Goal: Task Accomplishment & Management: Use online tool/utility

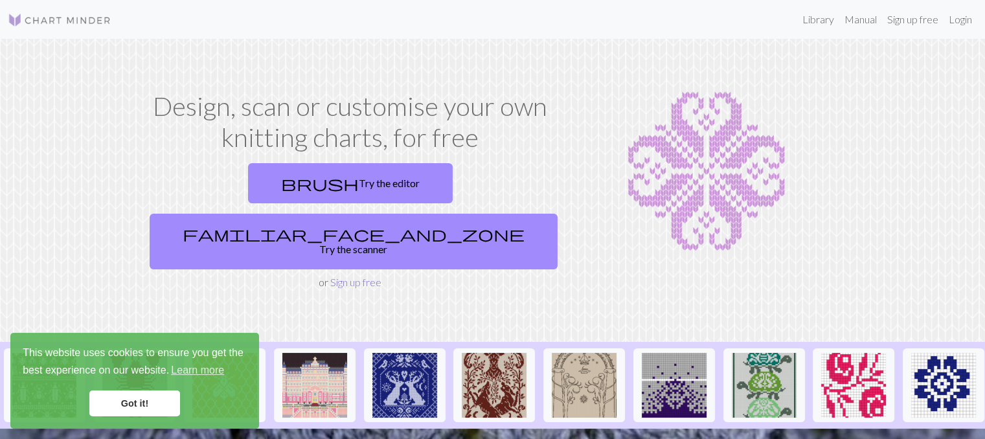
click at [370, 276] on link "Sign up free" at bounding box center [355, 282] width 51 height 12
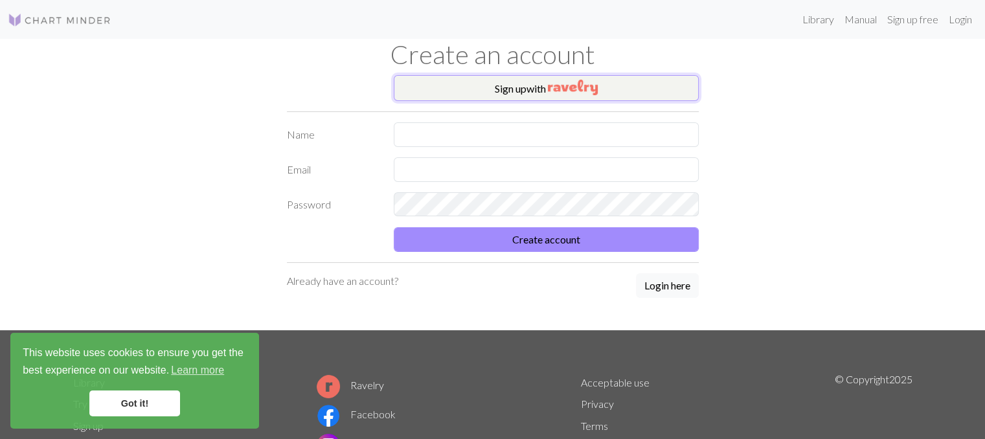
click at [516, 90] on button "Sign up with" at bounding box center [546, 88] width 305 height 26
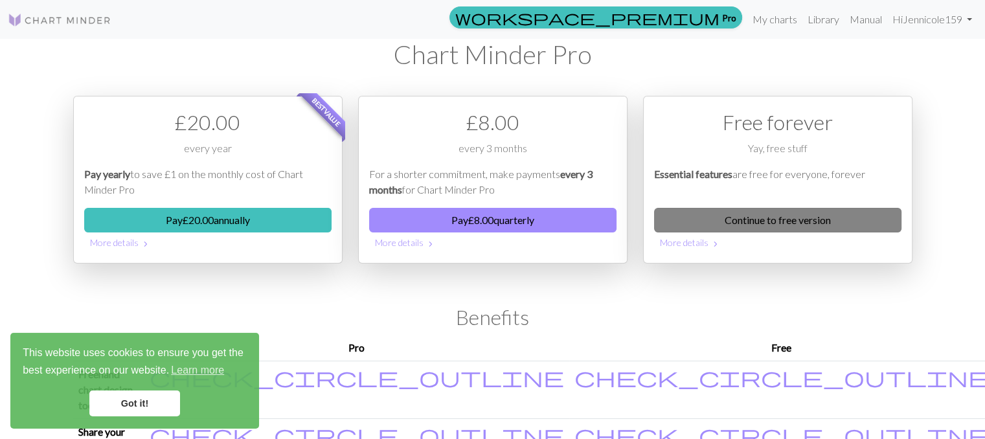
click at [687, 227] on link "Continue to free version" at bounding box center [777, 220] width 247 height 25
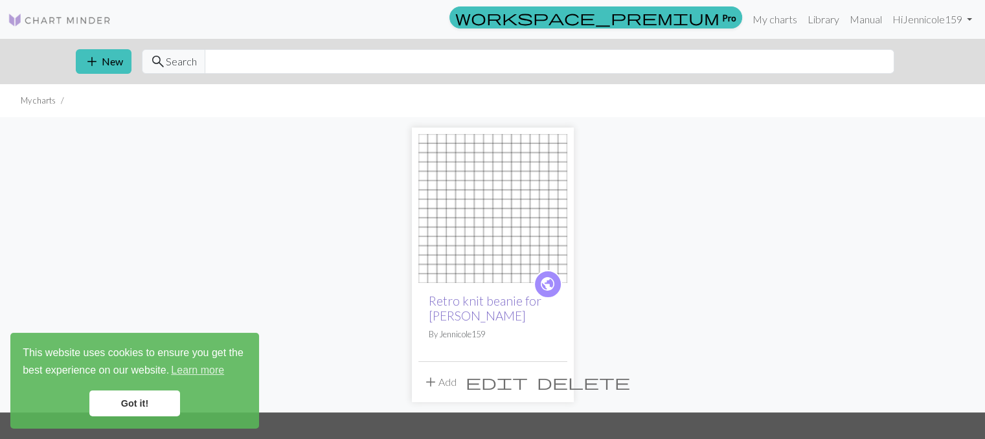
click at [481, 304] on link "Retro knit beanie for [PERSON_NAME]" at bounding box center [485, 308] width 113 height 30
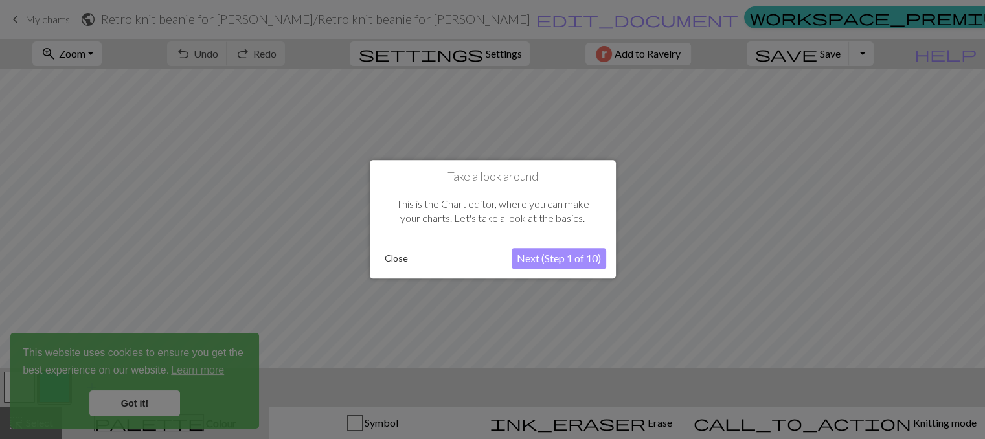
click at [540, 263] on button "Next (Step 1 of 10)" at bounding box center [559, 259] width 95 height 21
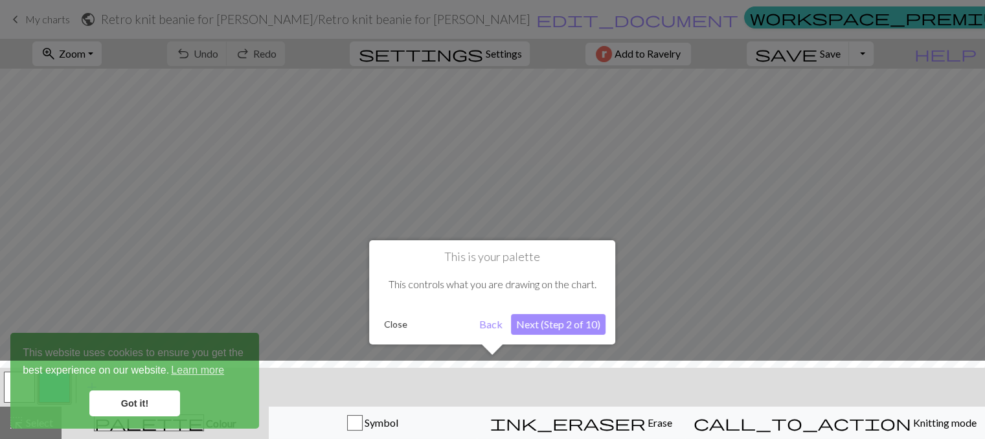
click at [533, 330] on button "Next (Step 2 of 10)" at bounding box center [558, 324] width 95 height 21
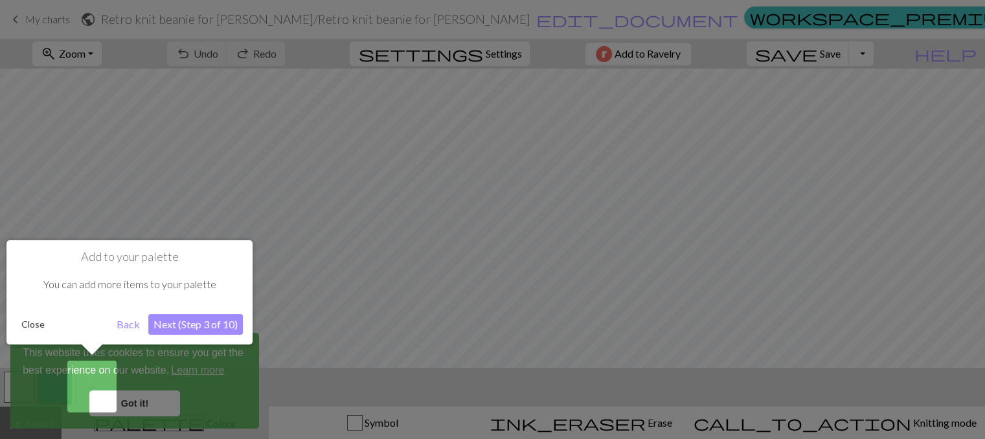
click at [155, 406] on div at bounding box center [492, 219] width 985 height 439
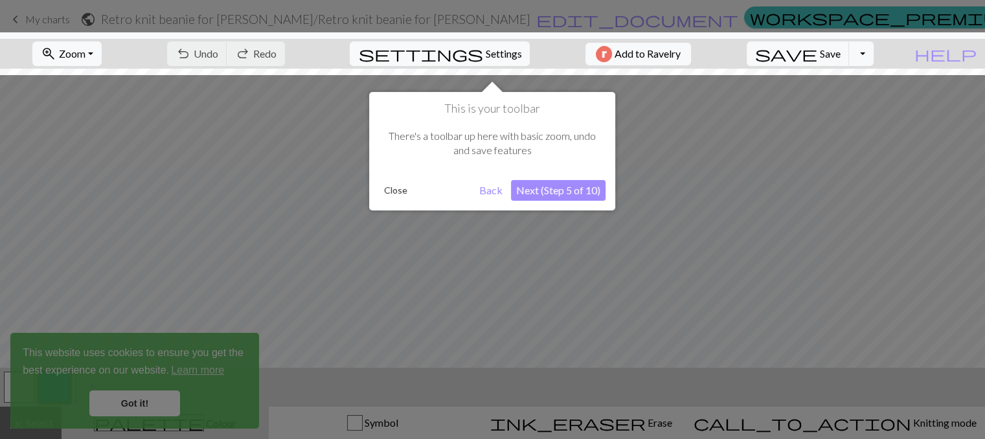
click at [562, 194] on button "Next (Step 5 of 10)" at bounding box center [558, 190] width 95 height 21
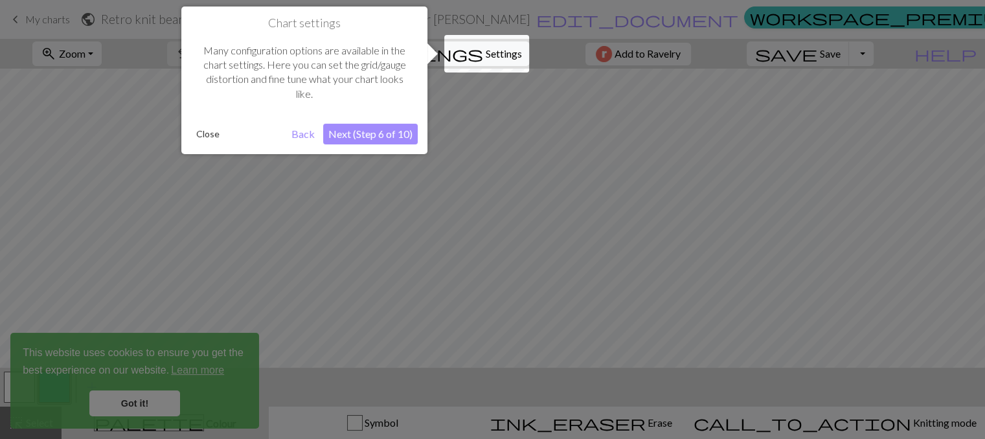
click at [348, 137] on button "Next (Step 6 of 10)" at bounding box center [370, 134] width 95 height 21
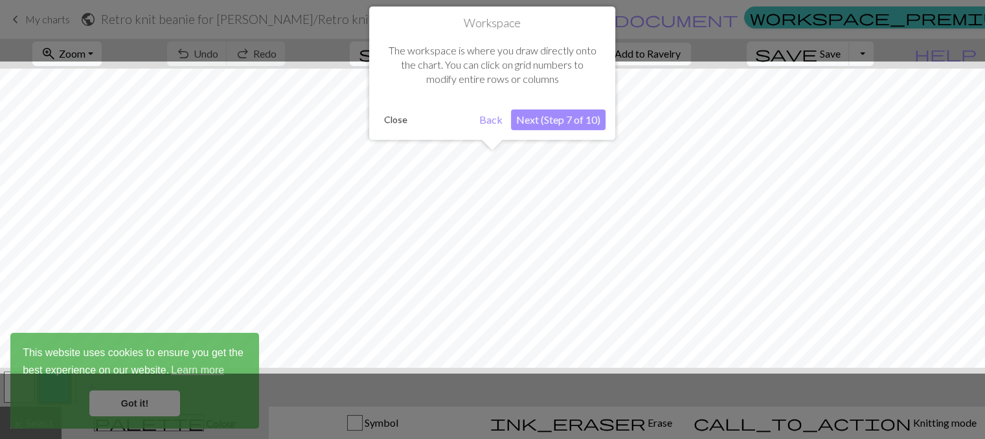
click at [549, 122] on button "Next (Step 7 of 10)" at bounding box center [558, 119] width 95 height 21
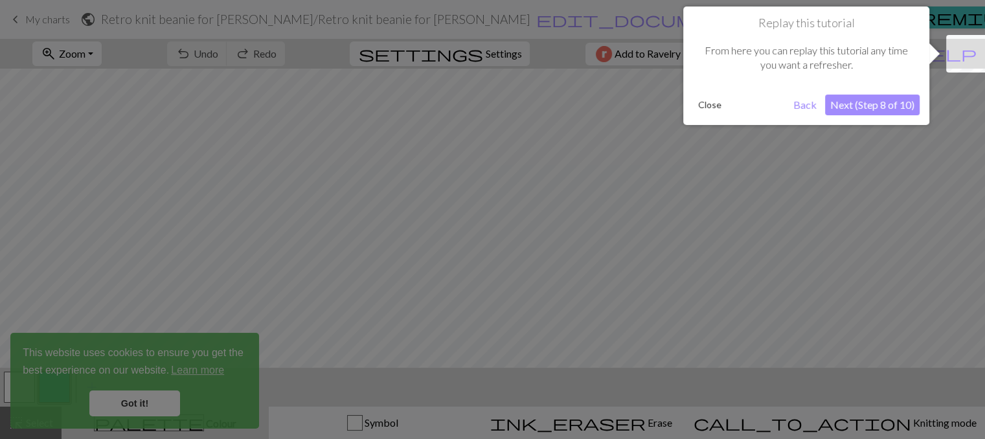
click at [852, 108] on button "Next (Step 8 of 10)" at bounding box center [872, 105] width 95 height 21
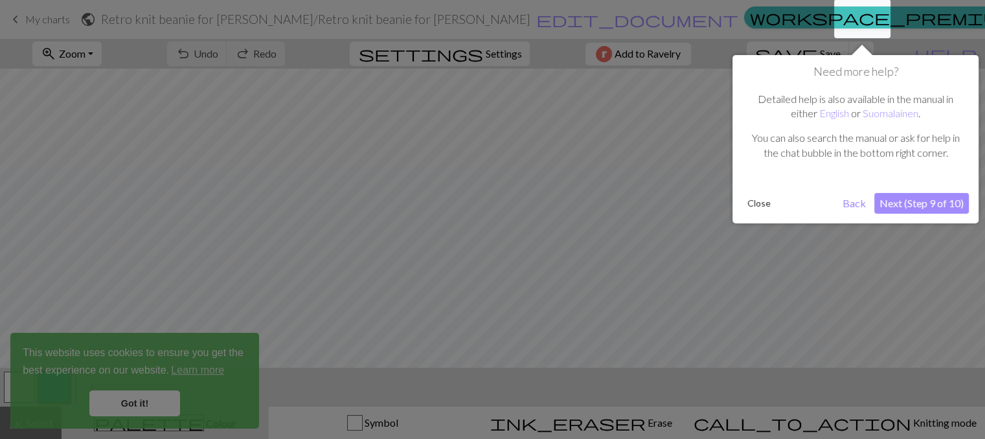
click at [885, 200] on button "Next (Step 9 of 10)" at bounding box center [921, 203] width 95 height 21
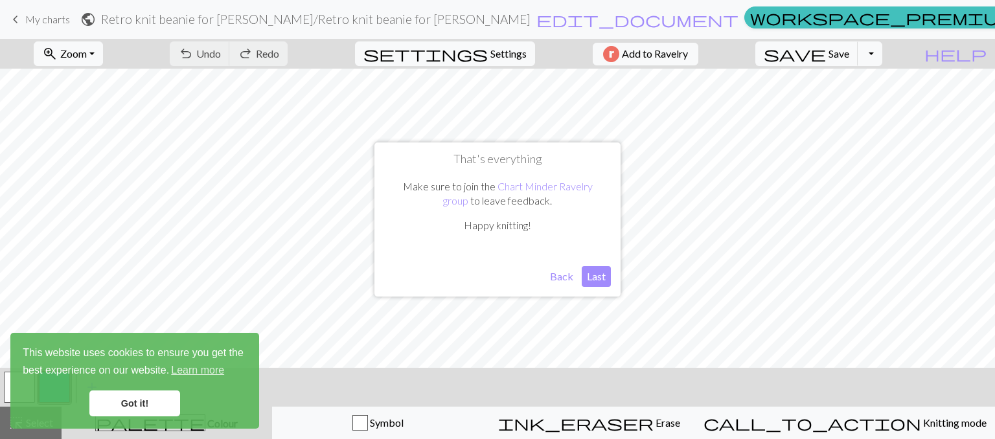
click at [582, 274] on button "Last" at bounding box center [596, 276] width 29 height 21
click at [125, 401] on link "Got it!" at bounding box center [134, 404] width 91 height 26
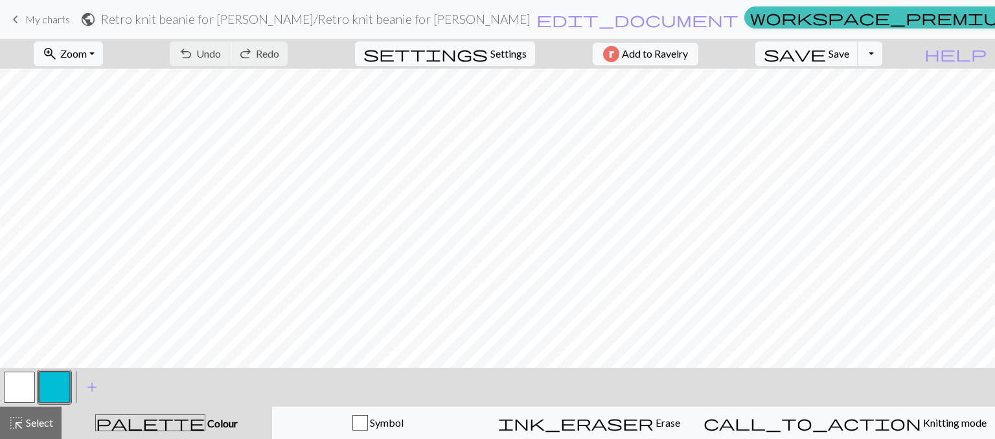
click at [54, 389] on button "button" at bounding box center [54, 387] width 31 height 31
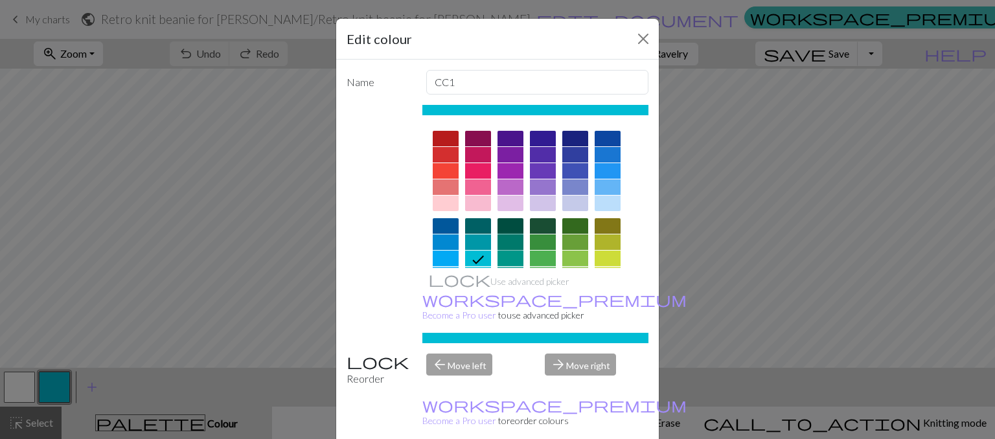
click at [509, 241] on div at bounding box center [510, 242] width 26 height 16
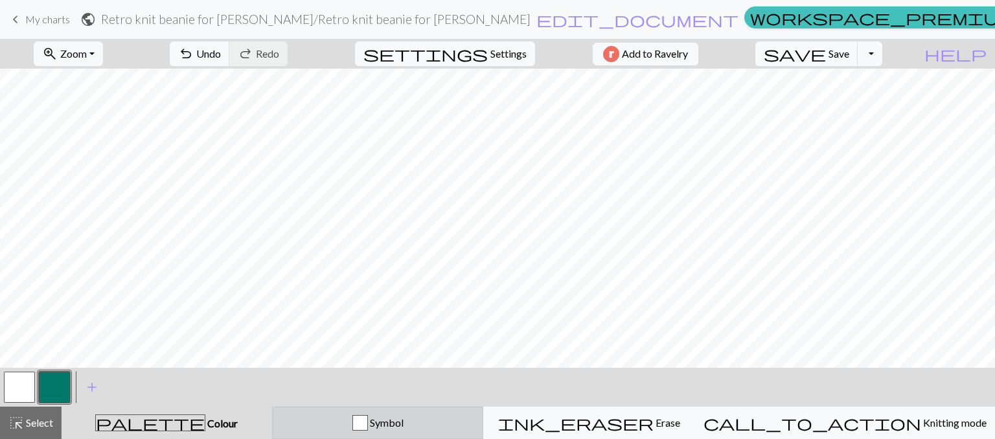
click at [415, 431] on button "Symbol" at bounding box center [378, 423] width 212 height 32
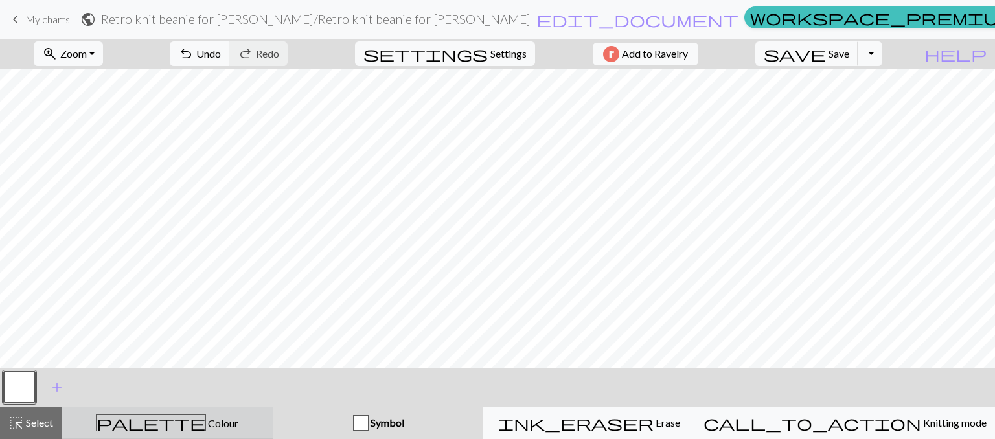
click at [253, 419] on div "palette Colour Colour" at bounding box center [167, 423] width 195 height 17
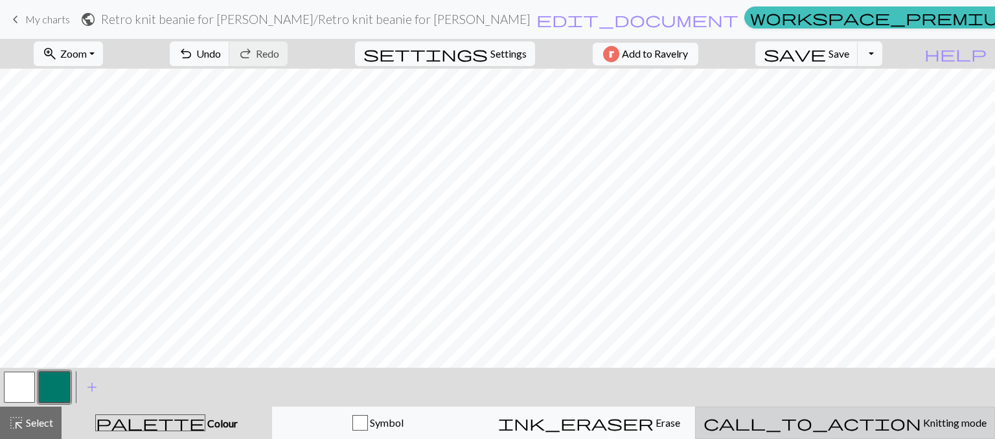
click at [921, 417] on span "Knitting mode" at bounding box center [953, 422] width 65 height 12
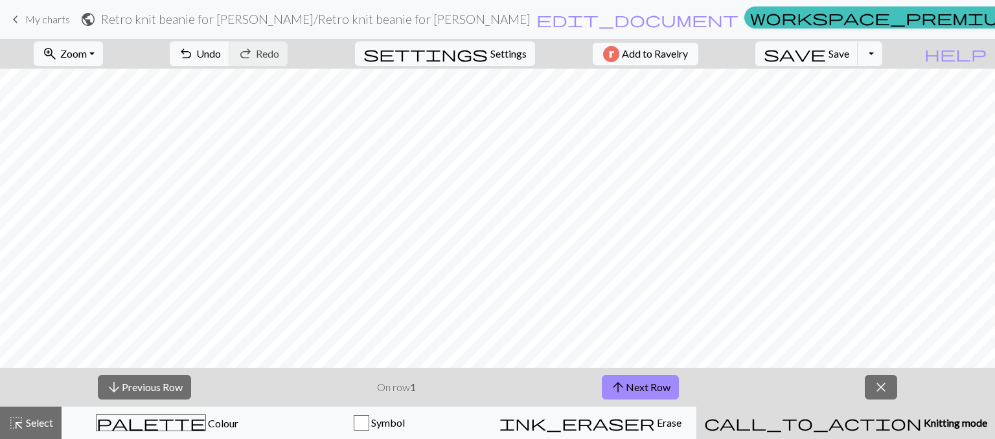
click at [922, 417] on span "Knitting mode" at bounding box center [954, 422] width 65 height 12
click at [663, 376] on button "arrow_upward Next Row" at bounding box center [640, 387] width 77 height 25
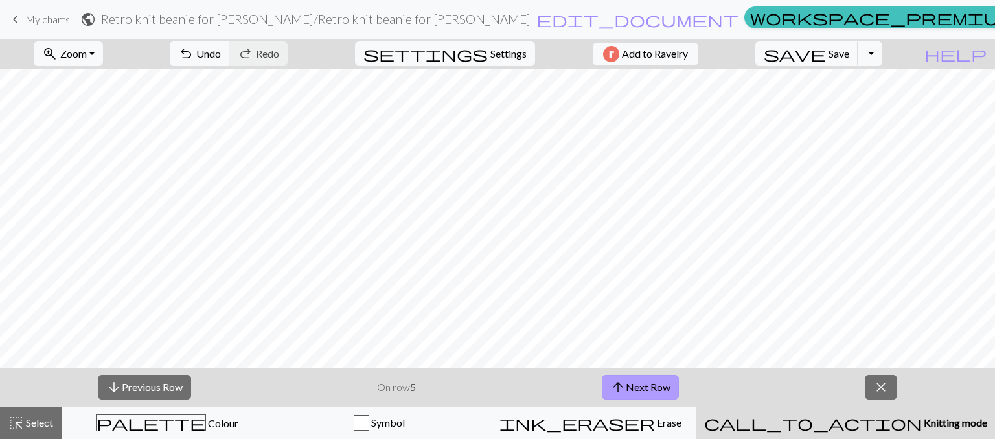
click at [663, 376] on button "arrow_upward Next Row" at bounding box center [640, 387] width 77 height 25
click at [887, 386] on span "close" at bounding box center [881, 387] width 16 height 18
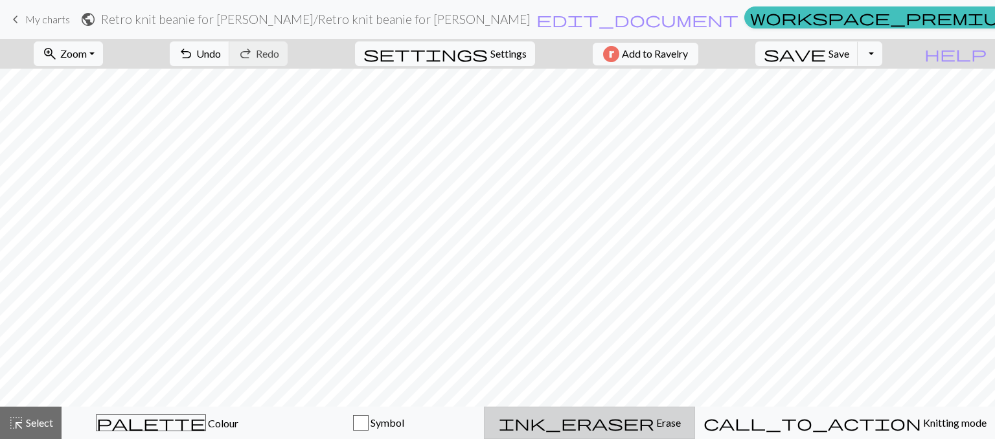
click at [657, 426] on span "Erase" at bounding box center [667, 422] width 27 height 12
click at [194, 61] on span "undo" at bounding box center [186, 54] width 16 height 18
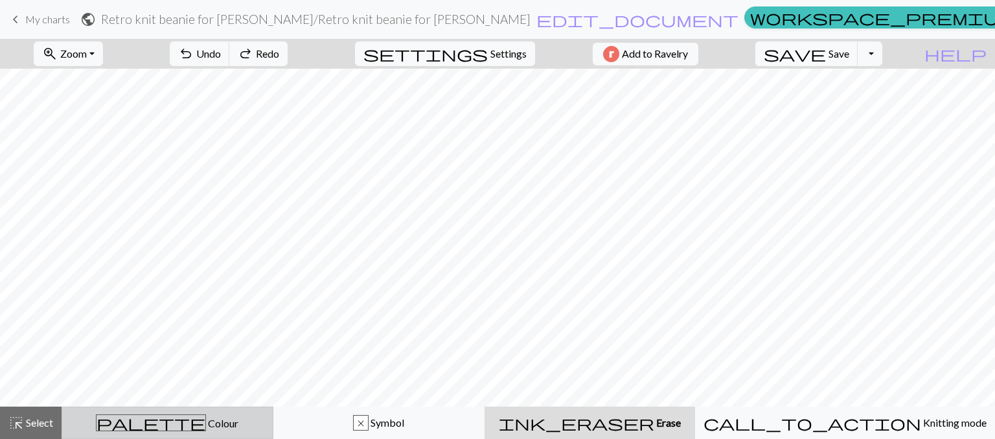
click at [206, 427] on span "Colour" at bounding box center [222, 423] width 32 height 12
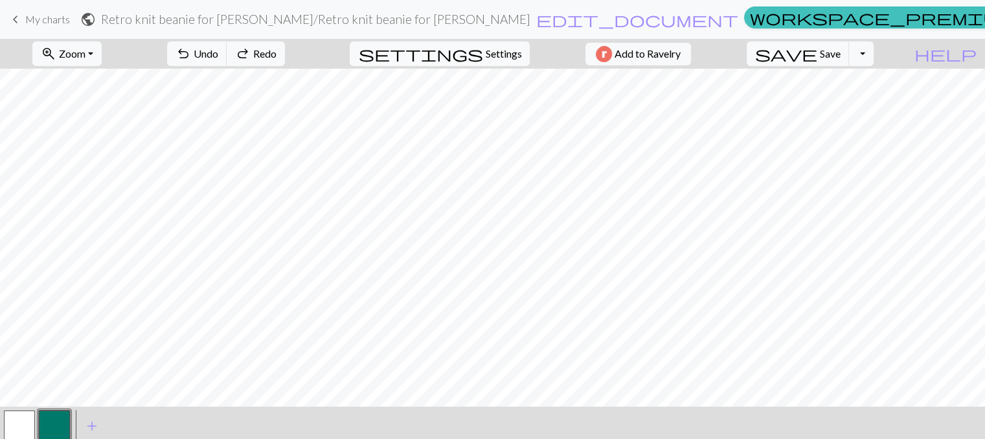
click at [62, 426] on button "button" at bounding box center [54, 426] width 31 height 31
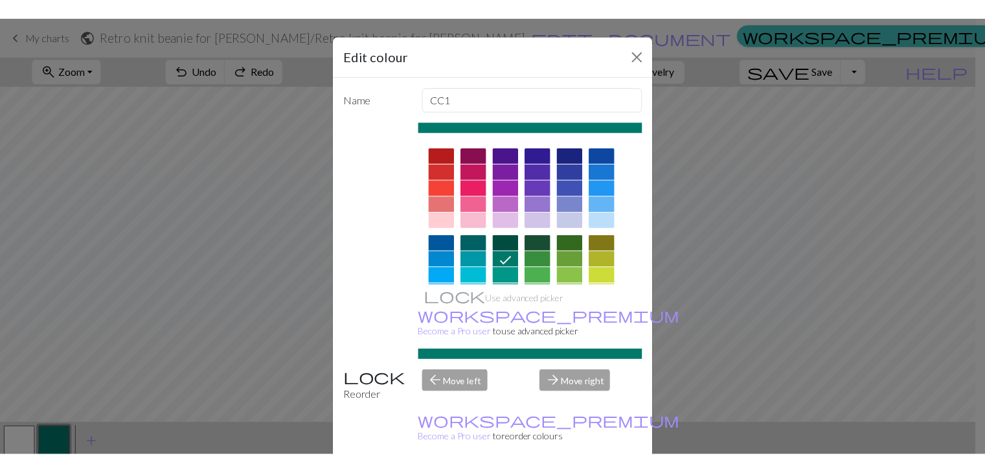
scroll to position [3, 0]
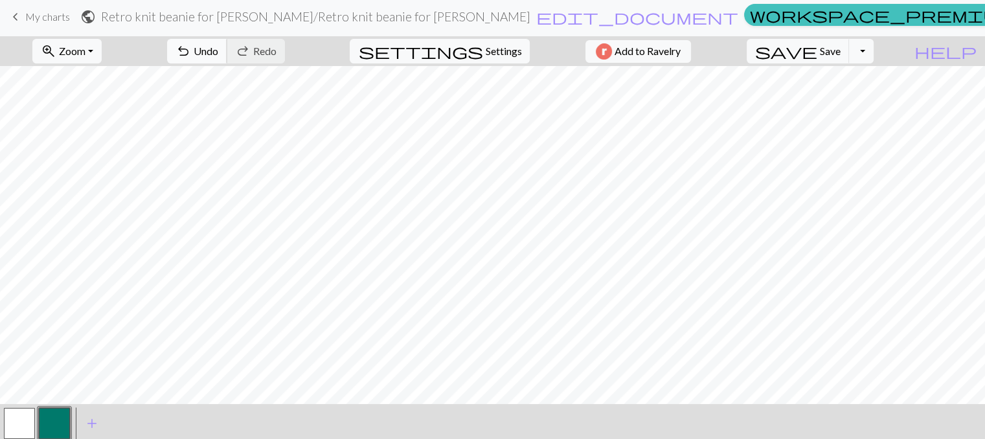
click at [218, 54] on span "Undo" at bounding box center [206, 51] width 25 height 12
click at [227, 49] on button "undo Undo Undo" at bounding box center [197, 51] width 60 height 25
click at [218, 50] on span "Undo" at bounding box center [206, 51] width 25 height 12
click at [850, 59] on button "save Save Save" at bounding box center [798, 51] width 103 height 25
click at [841, 56] on span "Save" at bounding box center [830, 51] width 21 height 12
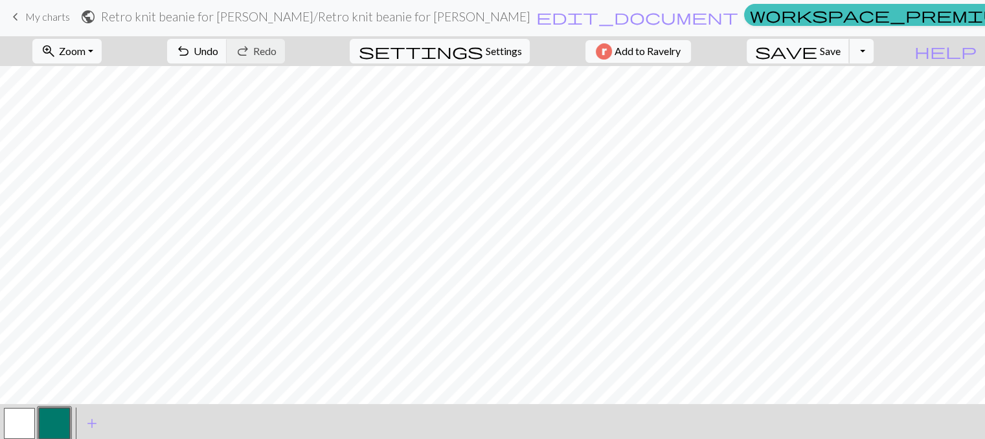
click at [841, 51] on span "Save" at bounding box center [830, 51] width 21 height 12
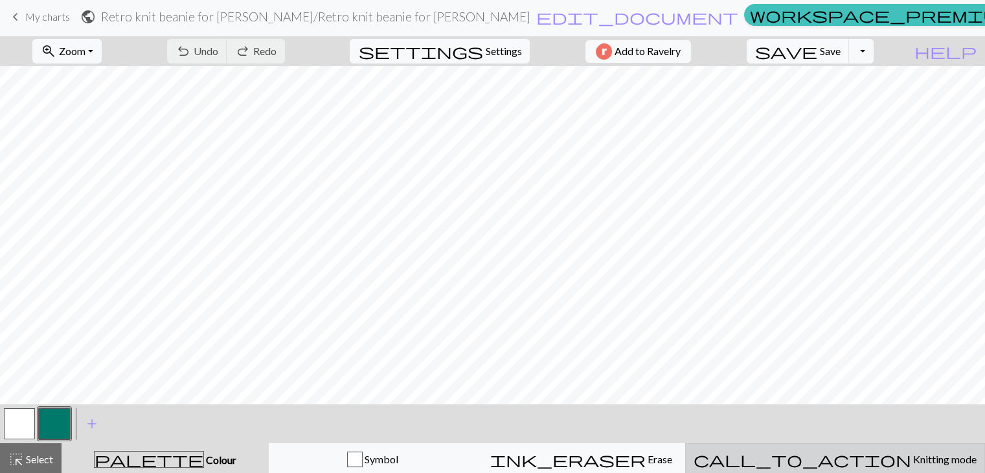
click at [831, 439] on span "call_to_action" at bounding box center [803, 459] width 218 height 18
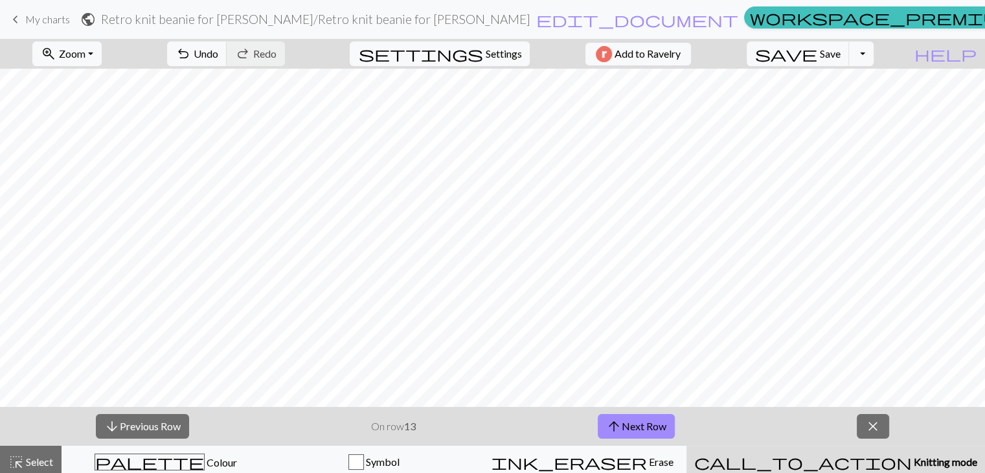
scroll to position [5, 0]
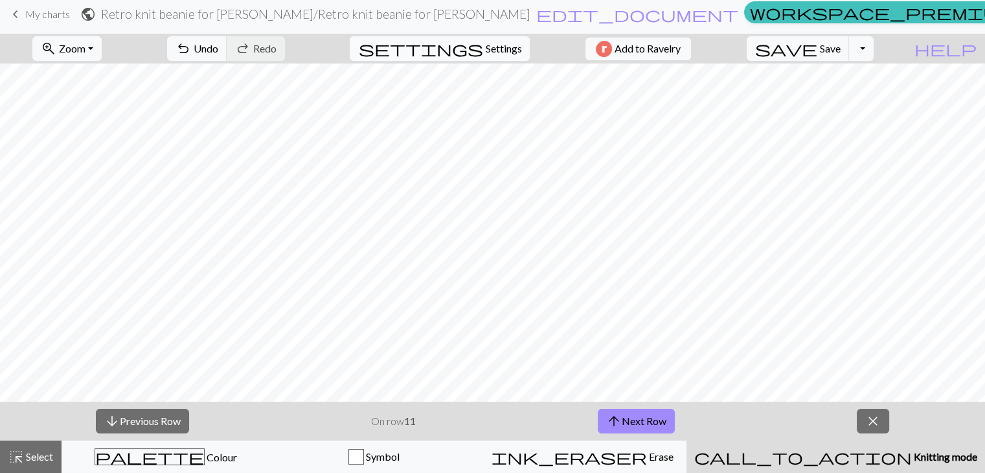
click at [472, 52] on span "settings" at bounding box center [420, 49] width 124 height 18
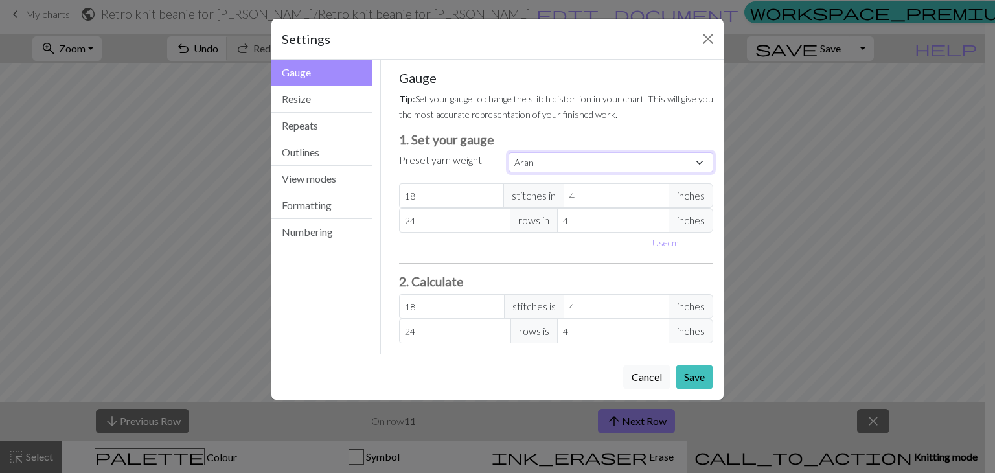
click at [701, 156] on select "Custom Square Lace Light Fingering Fingering Sport Double knit Worsted Aran Bul…" at bounding box center [610, 162] width 205 height 20
select select "lace"
click at [508, 152] on select "Custom Square Lace Light Fingering Fingering Sport Double knit Worsted Aran Bul…" at bounding box center [610, 162] width 205 height 20
type input "32"
type input "40"
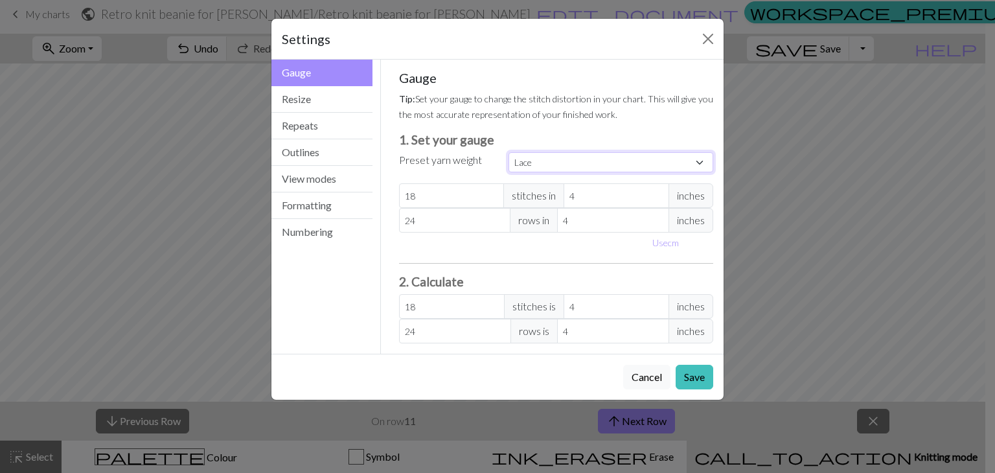
type input "32"
type input "40"
click at [711, 32] on button "Close" at bounding box center [708, 38] width 21 height 21
